Goal: Navigation & Orientation: Find specific page/section

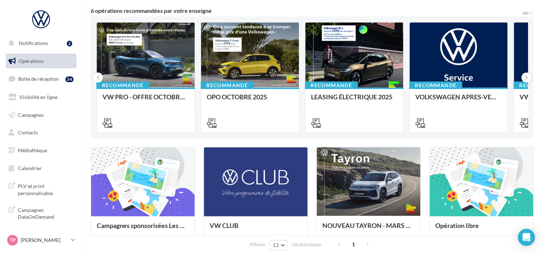
scroll to position [71, 0]
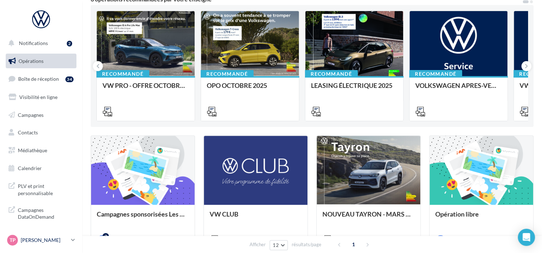
click at [34, 238] on p "[PERSON_NAME]" at bounding box center [45, 239] width 48 height 7
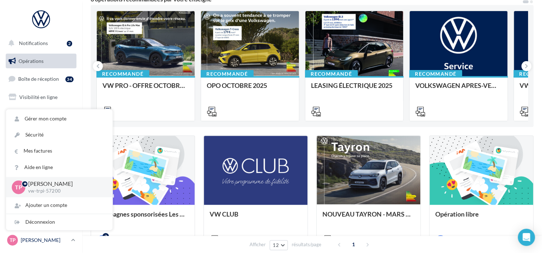
click at [34, 238] on p "[PERSON_NAME]" at bounding box center [45, 239] width 48 height 7
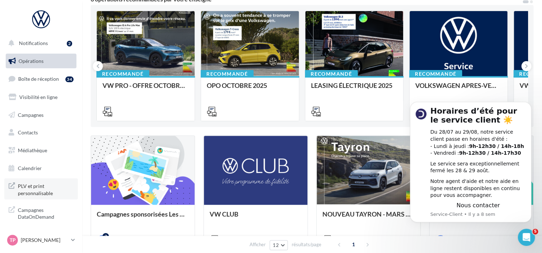
scroll to position [0, 0]
click at [36, 187] on span "PLV et print personnalisable" at bounding box center [46, 188] width 56 height 15
click at [29, 195] on span "PLV et print personnalisable" at bounding box center [46, 188] width 56 height 15
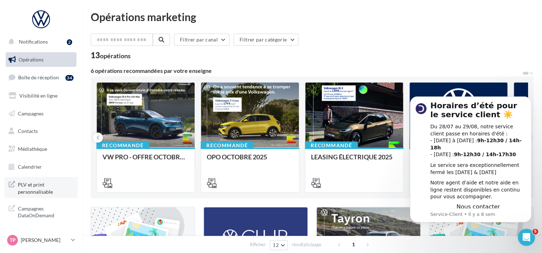
scroll to position [1, 0]
click at [44, 239] on p "[PERSON_NAME]" at bounding box center [45, 239] width 48 height 7
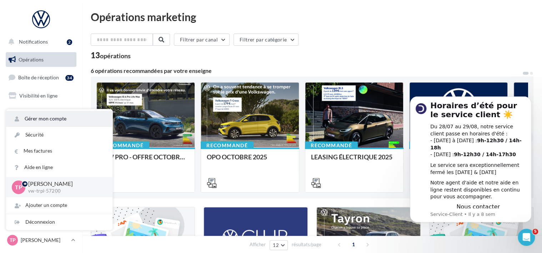
click at [41, 120] on link "Gérer mon compte" at bounding box center [59, 119] width 106 height 16
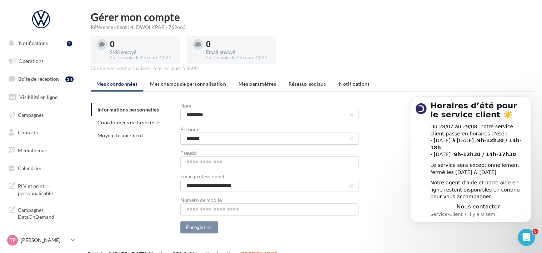
click at [36, 49] on button "Notifications 2" at bounding box center [39, 43] width 71 height 15
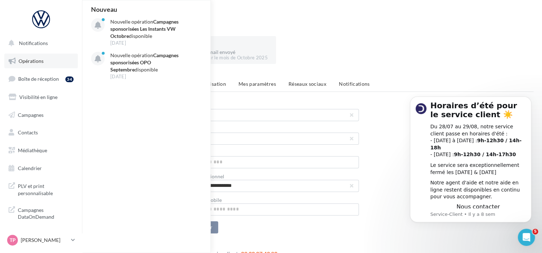
click at [16, 62] on link "Opérations" at bounding box center [41, 61] width 74 height 15
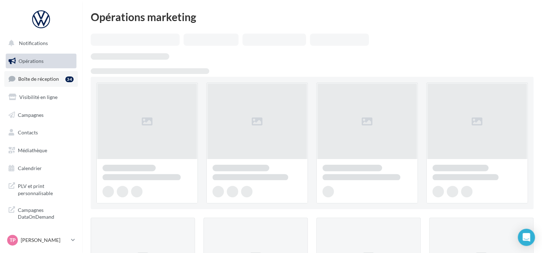
click at [36, 79] on span "Boîte de réception" at bounding box center [38, 79] width 41 height 6
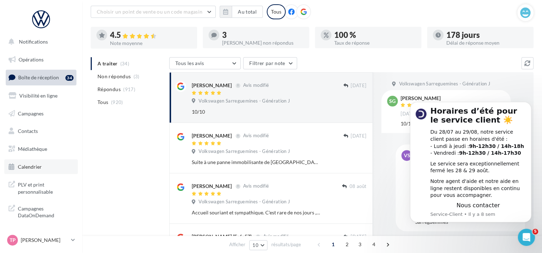
scroll to position [1, 0]
click at [31, 187] on span "PLV et print personnalisable" at bounding box center [46, 187] width 56 height 15
